Goal: Information Seeking & Learning: Learn about a topic

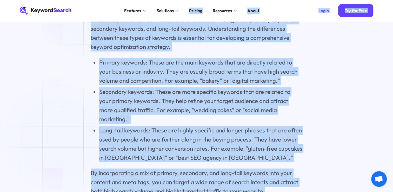
scroll to position [1250, 0]
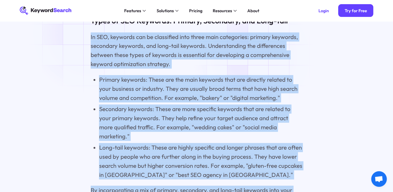
drag, startPoint x: 264, startPoint y: 154, endPoint x: 90, endPoint y: 33, distance: 212.3
copy div "In SEO, keywords can be classified into three main categories: primary keywords…"
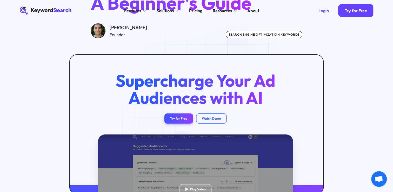
scroll to position [0, 0]
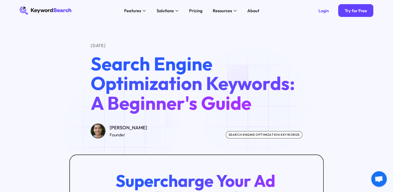
drag, startPoint x: 141, startPoint y: 128, endPoint x: 122, endPoint y: 130, distance: 19.8
click at [122, 130] on div "[PERSON_NAME]" at bounding box center [128, 128] width 37 height 8
copy div "Kopyltsov"
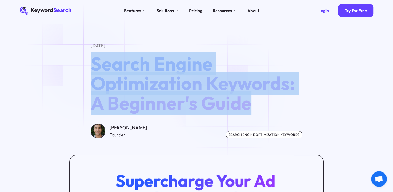
drag, startPoint x: 251, startPoint y: 108, endPoint x: 86, endPoint y: 65, distance: 170.0
click at [86, 65] on div "[DATE] Search Engine Optimization Keywords: A Beginner's Guide [PERSON_NAME] Fo…" at bounding box center [196, 90] width 371 height 96
copy span "Search Engine Optimization Keywords: A Beginner's Guide"
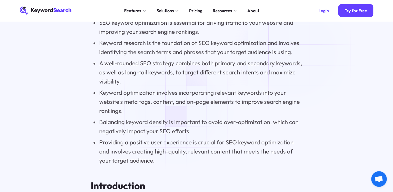
scroll to position [565, 0]
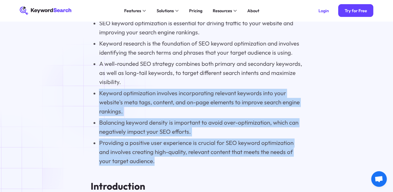
drag, startPoint x: 155, startPoint y: 164, endPoint x: 98, endPoint y: 97, distance: 88.2
click at [98, 97] on ul "SEO keyword optimization is essential for driving traffic to your website and i…" at bounding box center [197, 92] width 212 height 147
copy ul "Keyword optimization involves incorporating relevant keywords into your website…"
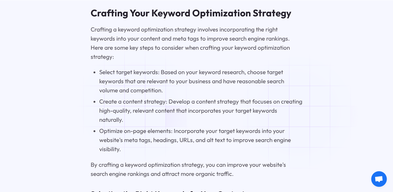
scroll to position [3142, 0]
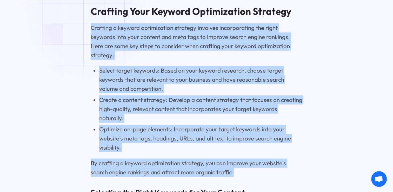
drag, startPoint x: 235, startPoint y: 167, endPoint x: 91, endPoint y: 22, distance: 204.1
copy div "Crafting a keyword optimization strategy involves incorporating the right keywo…"
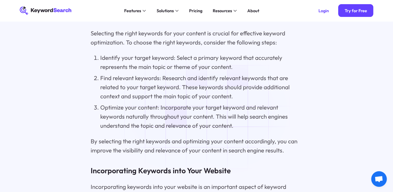
scroll to position [3316, 0]
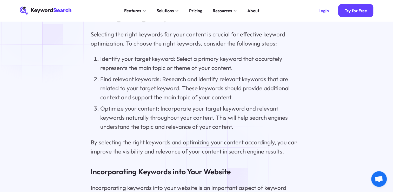
click at [218, 166] on h3 "Incorporating Keywords into Your Website" at bounding box center [197, 171] width 212 height 10
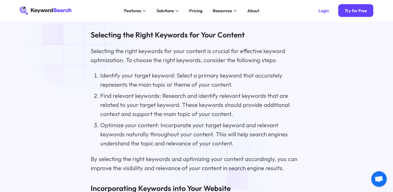
scroll to position [3299, 0]
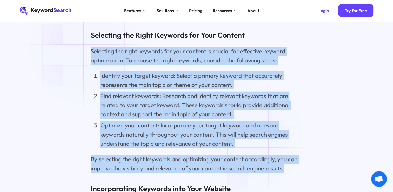
drag, startPoint x: 284, startPoint y: 163, endPoint x: 86, endPoint y: 49, distance: 227.8
copy div "Selecting the right keywords for your content is crucial for effective keyword …"
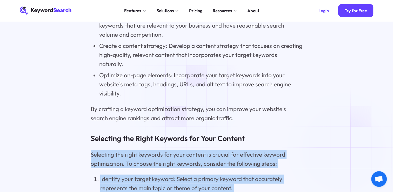
scroll to position [3196, 0]
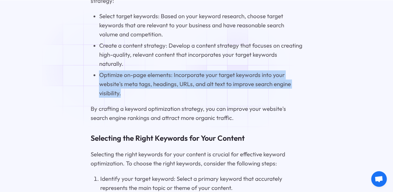
drag, startPoint x: 122, startPoint y: 87, endPoint x: 100, endPoint y: 68, distance: 29.6
click at [100, 70] on li "Optimize on-page elements: Incorporate your target keywords into your website's…" at bounding box center [200, 83] width 203 height 27
copy li "Optimize on-page elements: Incorporate your target keywords into your website's…"
